Goal: Task Accomplishment & Management: Use online tool/utility

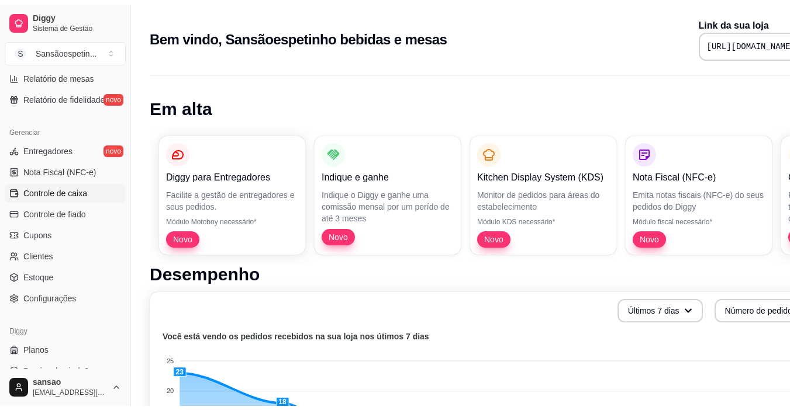
scroll to position [431, 0]
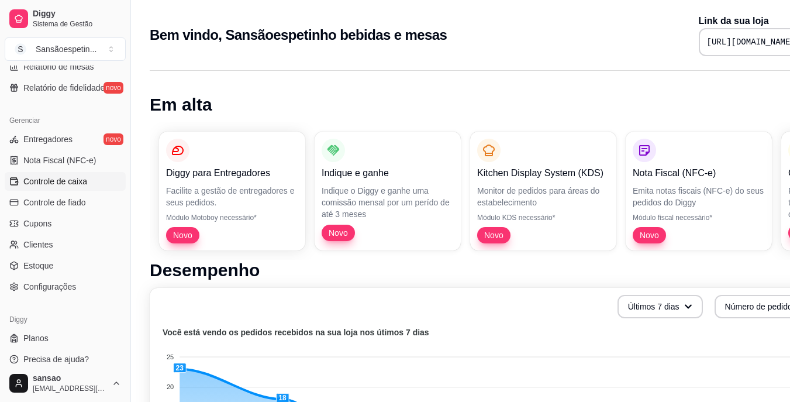
click at [77, 181] on span "Controle de caixa" at bounding box center [55, 181] width 64 height 12
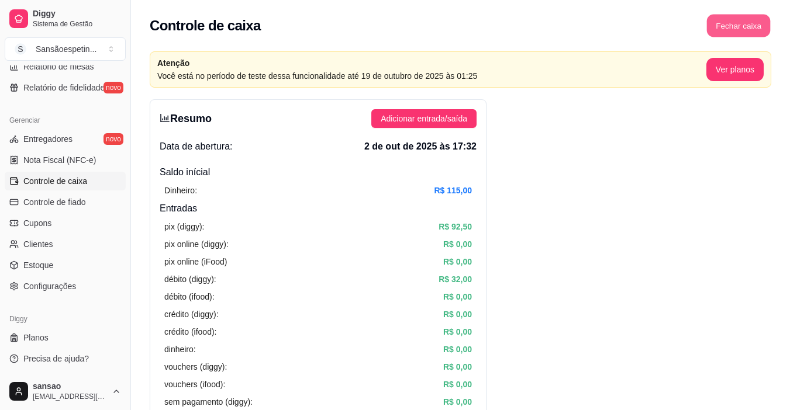
click at [753, 30] on button "Fechar caixa" at bounding box center [739, 26] width 64 height 23
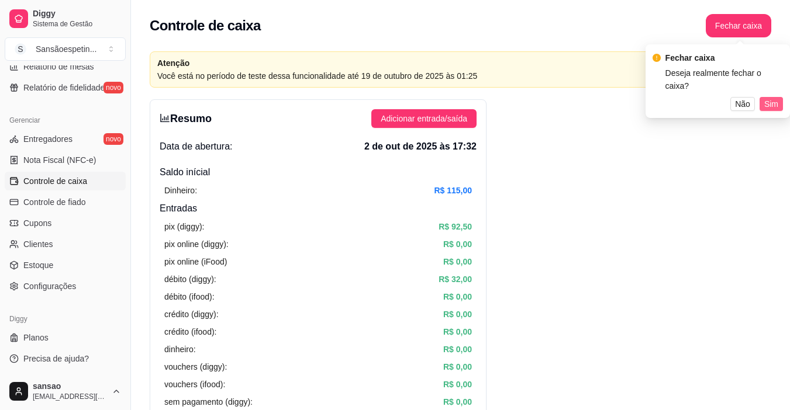
click at [769, 98] on span "Sim" at bounding box center [771, 104] width 14 height 13
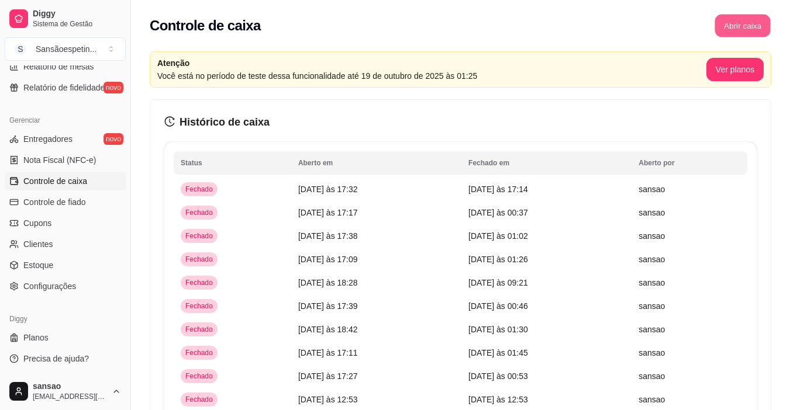
click at [749, 31] on button "Abrir caixa" at bounding box center [742, 26] width 56 height 23
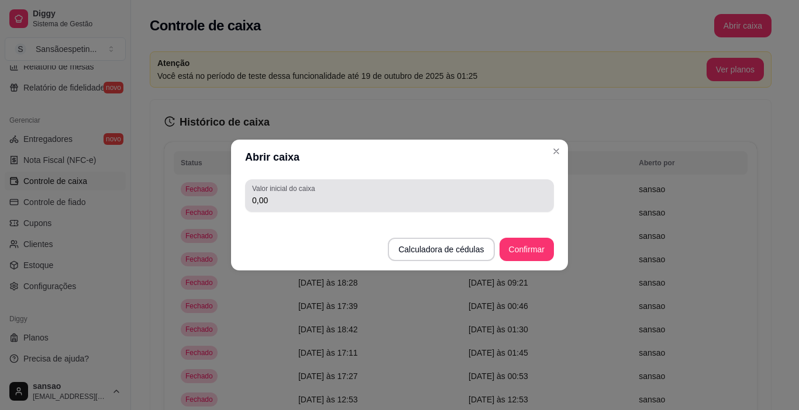
click at [417, 204] on input "0,00" at bounding box center [399, 201] width 295 height 12
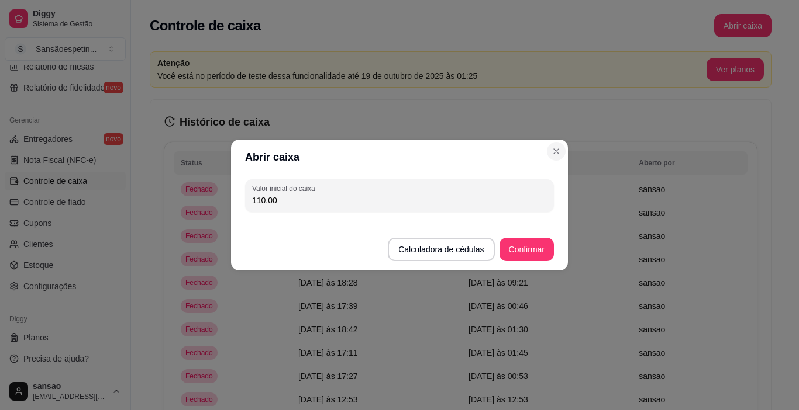
type input "110,00"
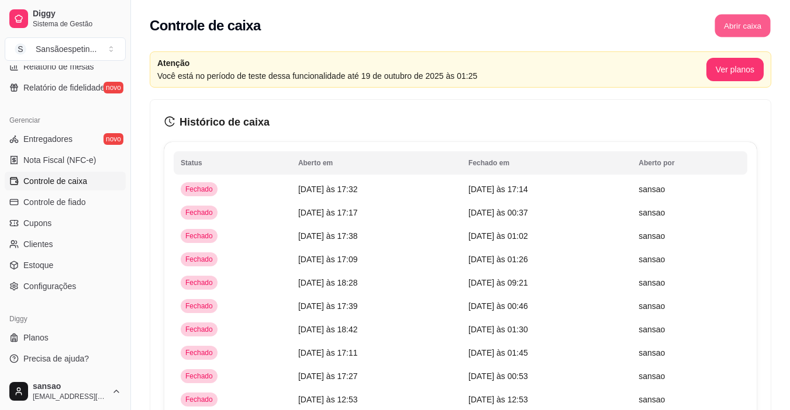
click at [720, 30] on button "Abrir caixa" at bounding box center [742, 26] width 56 height 23
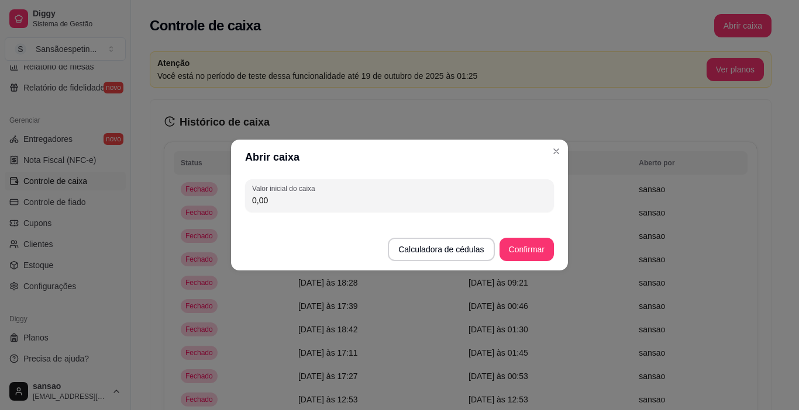
click at [337, 199] on input "0,00" at bounding box center [399, 201] width 295 height 12
type input "110,00"
click at [511, 258] on button "Confirmar" at bounding box center [526, 250] width 53 height 23
